Goal: Information Seeking & Learning: Learn about a topic

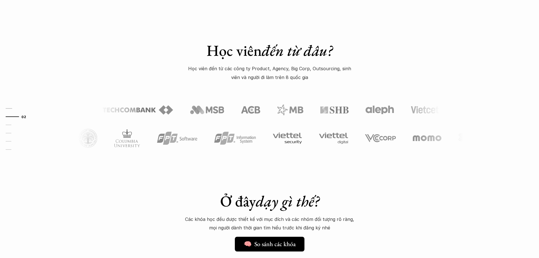
scroll to position [283, 0]
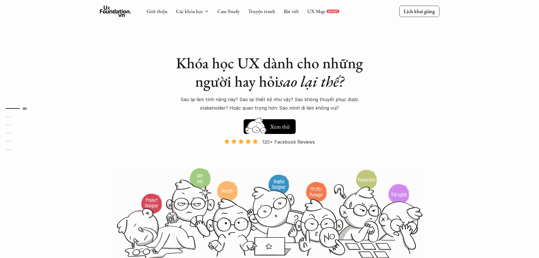
scroll to position [429, 0]
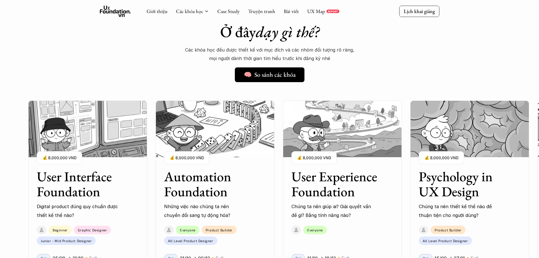
drag, startPoint x: 91, startPoint y: 199, endPoint x: 66, endPoint y: 184, distance: 28.9
click at [66, 184] on h3 "User Interface Foundation" at bounding box center [81, 184] width 88 height 30
drag, startPoint x: 67, startPoint y: 183, endPoint x: 81, endPoint y: 19, distance: 165.1
drag, startPoint x: 81, startPoint y: 19, endPoint x: 62, endPoint y: 190, distance: 171.7
click at [62, 190] on h3 "User Interface Foundation" at bounding box center [81, 184] width 88 height 30
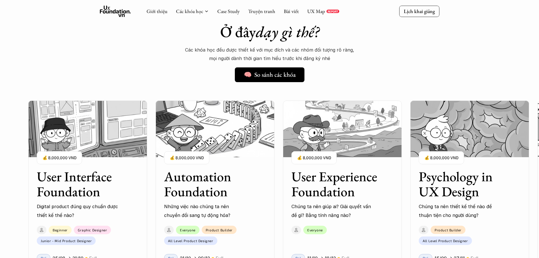
click at [62, 190] on h3 "User Interface Foundation" at bounding box center [81, 184] width 88 height 30
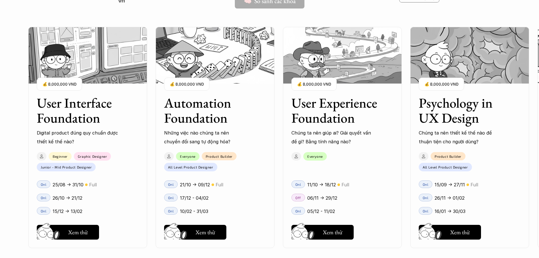
scroll to position [542, 0]
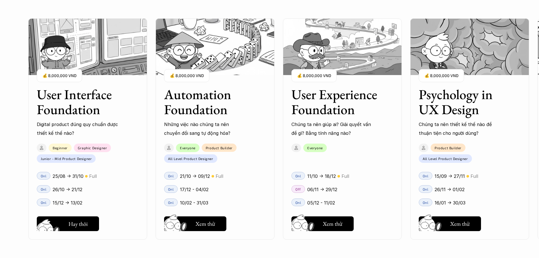
click at [72, 226] on h5 "Xem thử" at bounding box center [78, 225] width 20 height 8
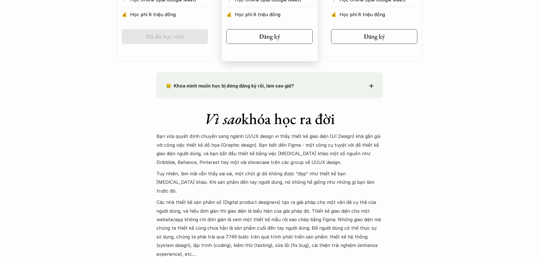
scroll to position [481, 0]
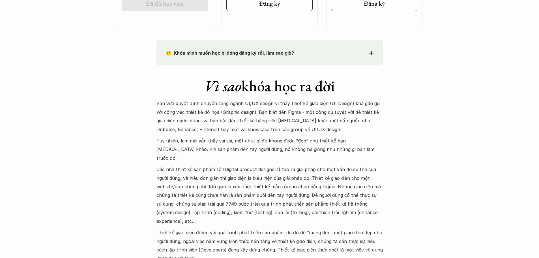
click at [276, 165] on p "Các nhà thiết kế sản phẩm số (Digital product designers) tạo ra giải pháp cho m…" at bounding box center [269, 195] width 226 height 60
drag, startPoint x: 276, startPoint y: 161, endPoint x: 258, endPoint y: 161, distance: 17.8
click at [258, 165] on p "Các nhà thiết kế sản phẩm số (Digital product designers) tạo ra giải pháp cho m…" at bounding box center [269, 195] width 226 height 60
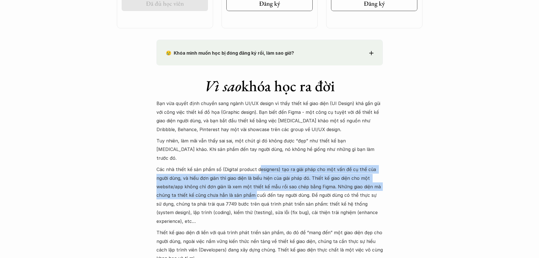
drag, startPoint x: 258, startPoint y: 161, endPoint x: 254, endPoint y: 189, distance: 27.4
click at [254, 190] on p "Các nhà thiết kế sản phẩm số (Digital product designers) tạo ra giải pháp cho m…" at bounding box center [269, 195] width 226 height 60
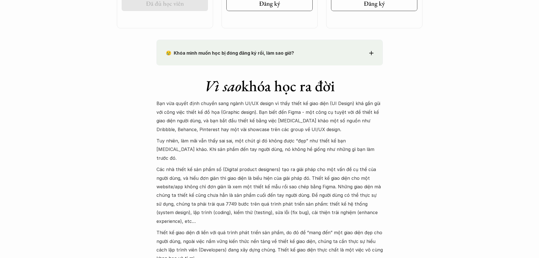
click at [256, 185] on p "Các nhà thiết kế sản phẩm số (Digital product designers) tạo ra giải pháp cho m…" at bounding box center [269, 195] width 226 height 60
drag, startPoint x: 260, startPoint y: 183, endPoint x: 248, endPoint y: 180, distance: 12.3
click at [248, 180] on p "Các nhà thiết kế sản phẩm số (Digital product designers) tạo ra giải pháp cho m…" at bounding box center [269, 195] width 226 height 60
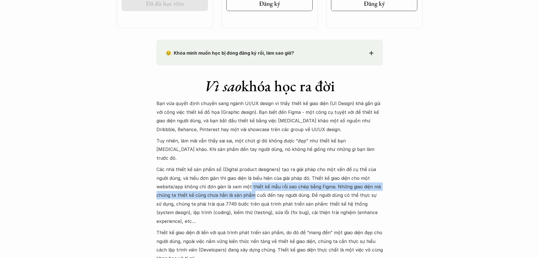
drag, startPoint x: 249, startPoint y: 178, endPoint x: 251, endPoint y: 183, distance: 5.1
click at [251, 183] on p "Các nhà thiết kế sản phẩm số (Digital product designers) tạo ra giải pháp cho m…" at bounding box center [269, 195] width 226 height 60
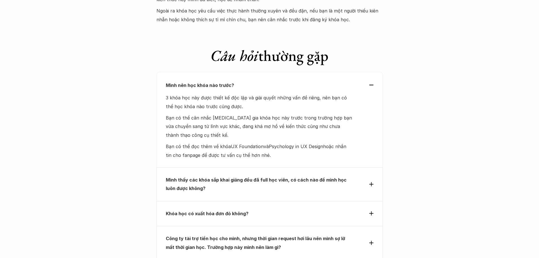
scroll to position [1753, 0]
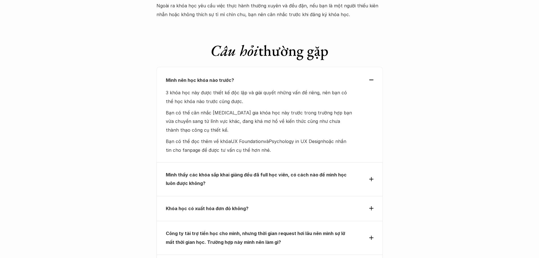
click at [363, 170] on div "Mình thấy các khóa sắp khai giảng đều đã full học viên, có cách nào để mình học…" at bounding box center [270, 178] width 208 height 17
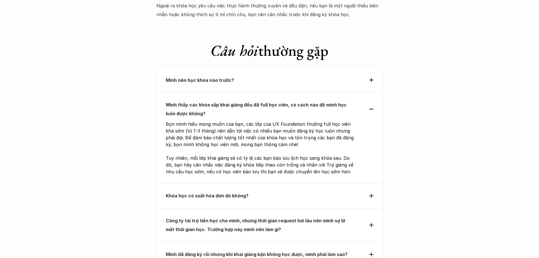
click at [315, 183] on div "Khóa học có xuất hóa đơn đỏ không?" at bounding box center [269, 195] width 226 height 25
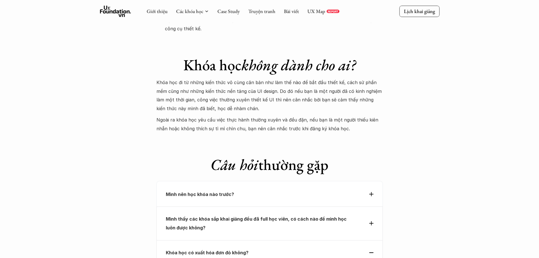
scroll to position [1499, 0]
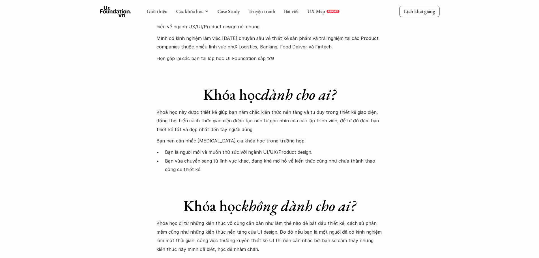
click at [333, 11] on p "REPORT" at bounding box center [332, 11] width 10 height 3
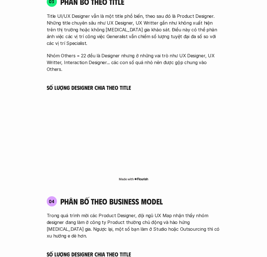
scroll to position [1159, 0]
